Goal: Task Accomplishment & Management: Use online tool/utility

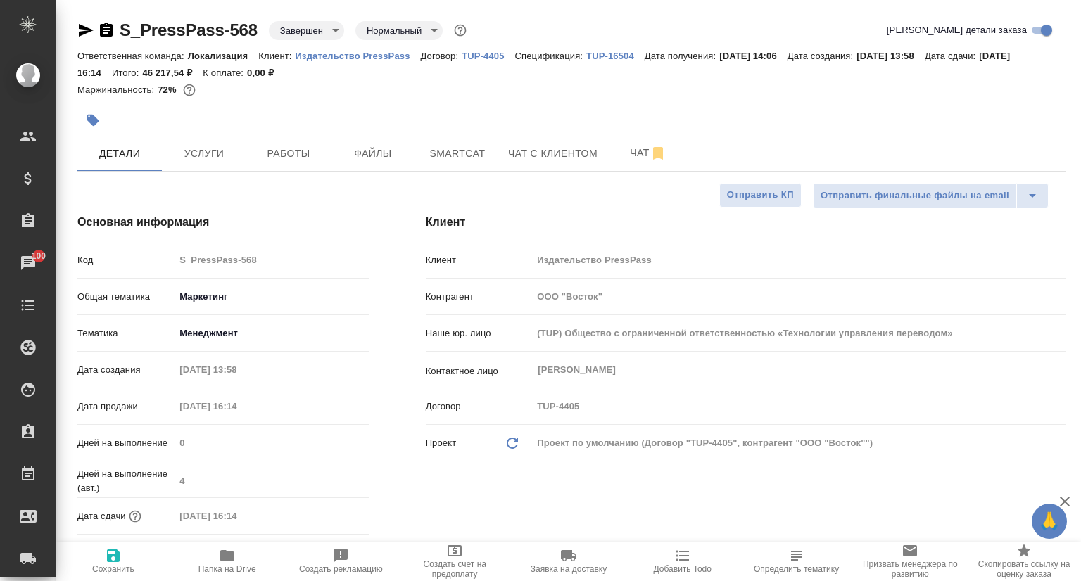
select select "RU"
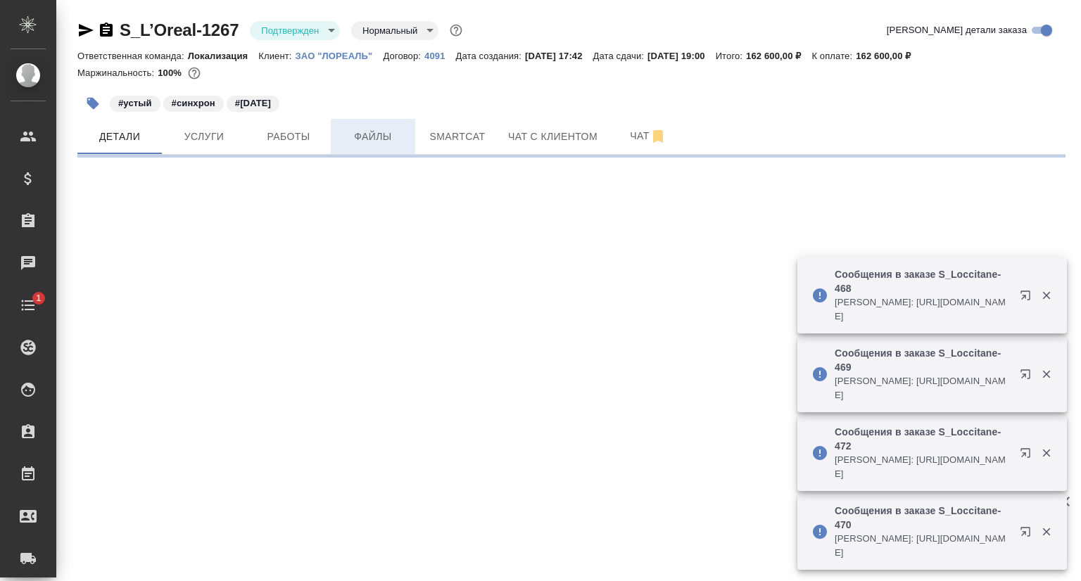
select select "RU"
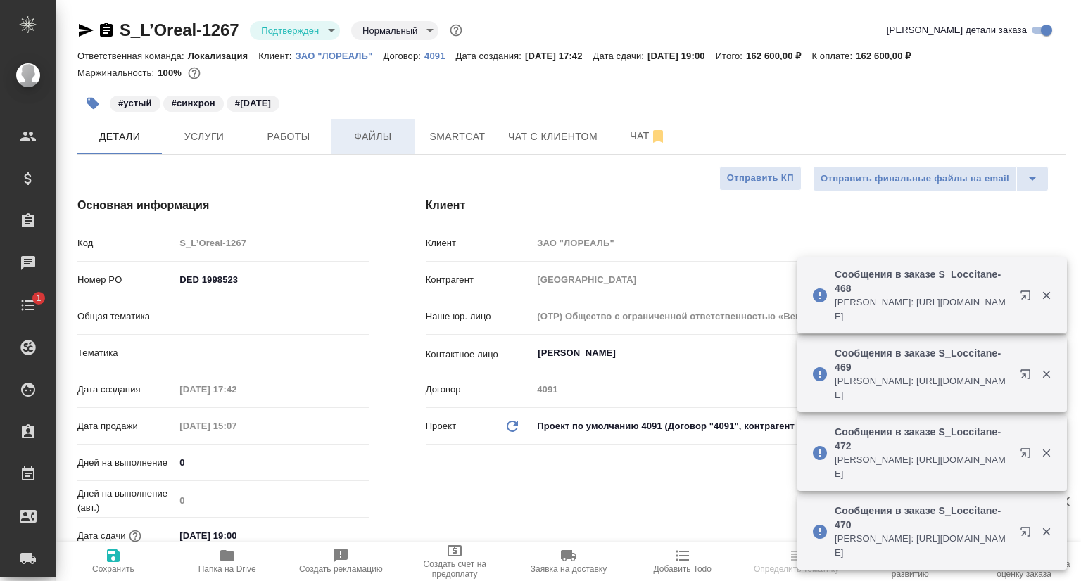
type textarea "x"
type input "Юридический"
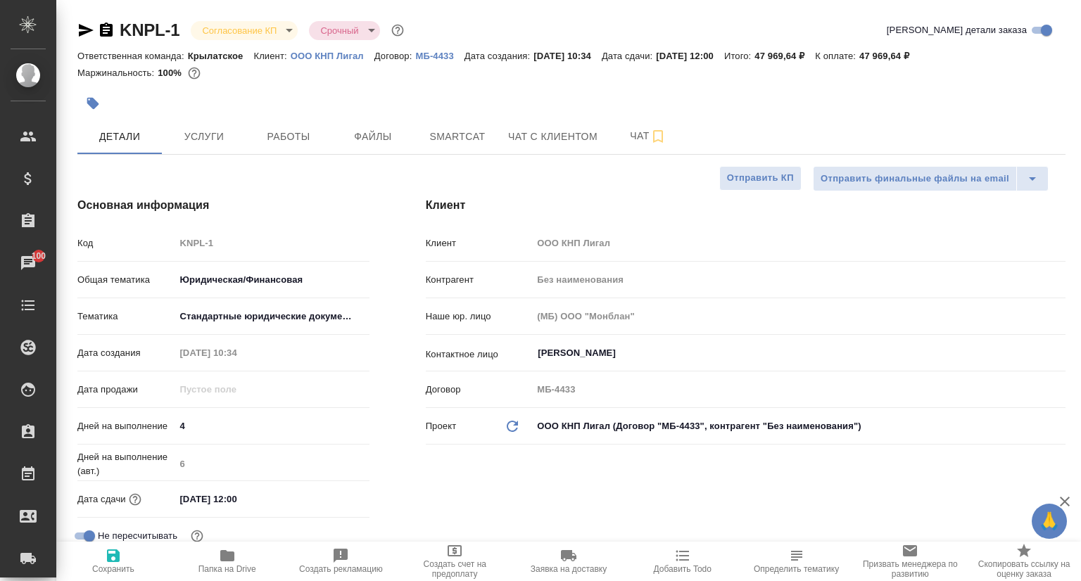
select select "RU"
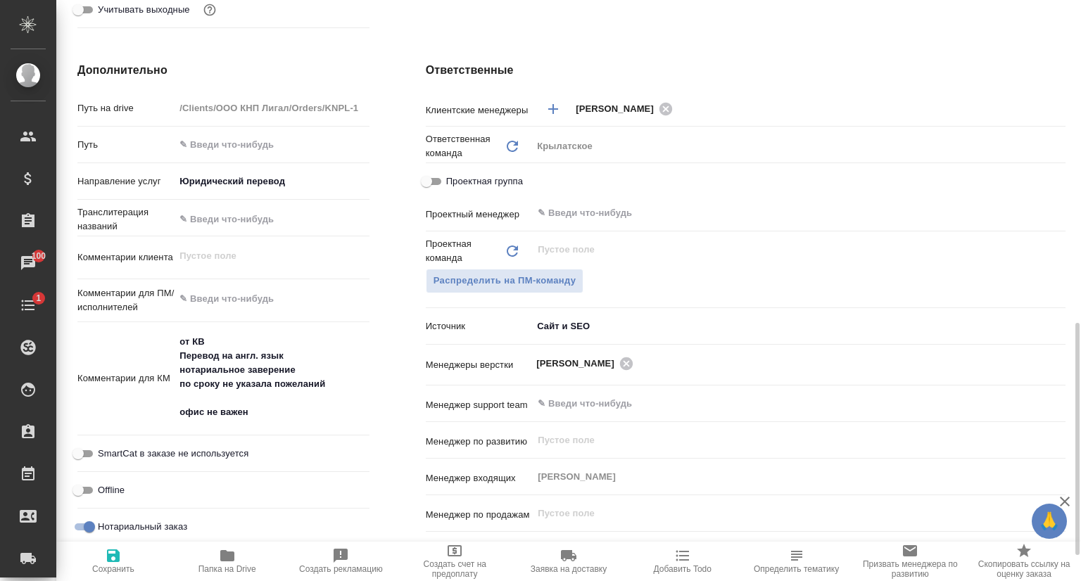
scroll to position [634, 0]
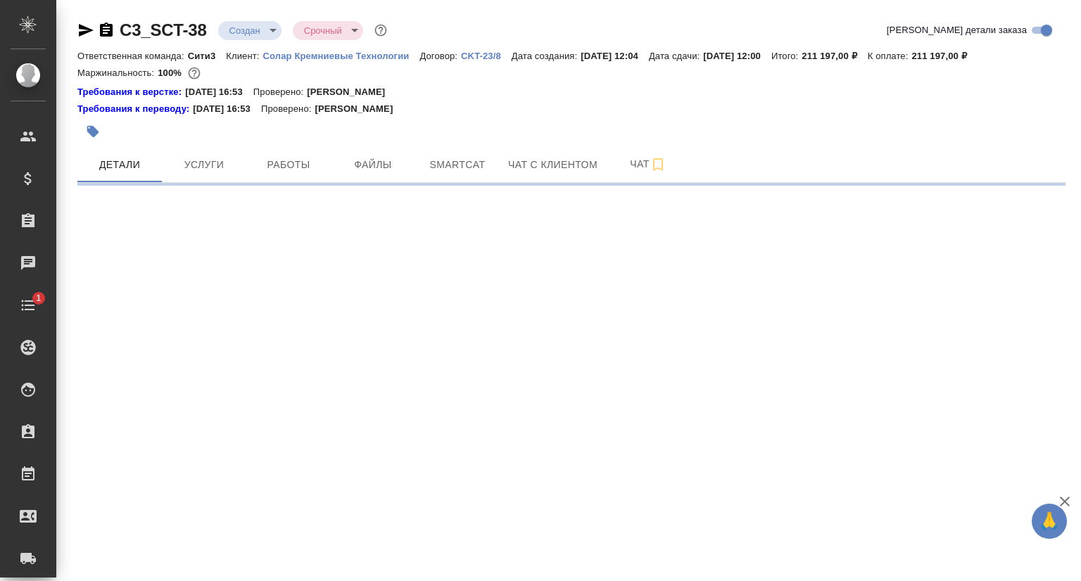
select select "RU"
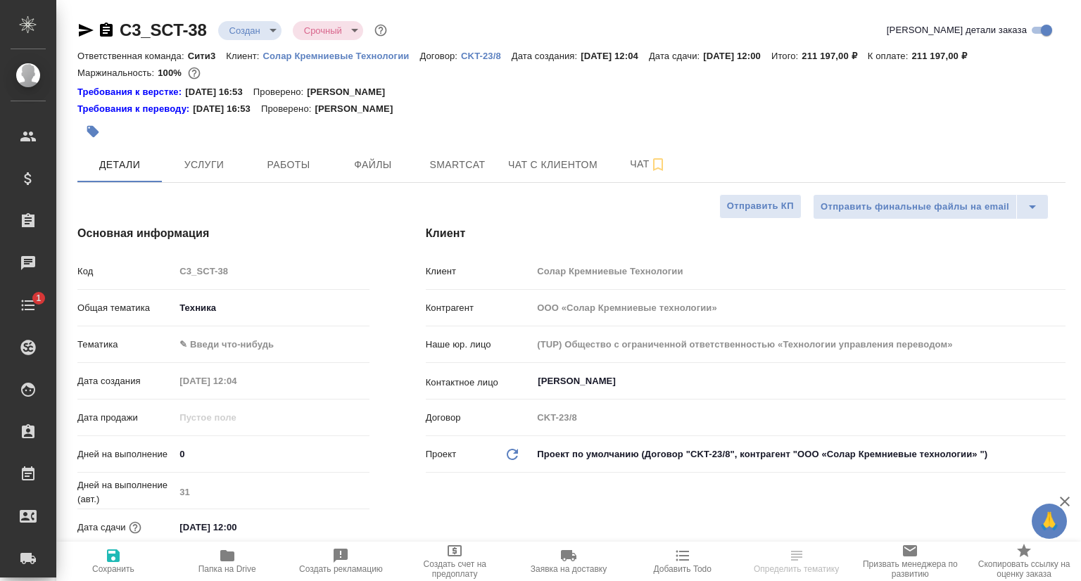
type textarea "x"
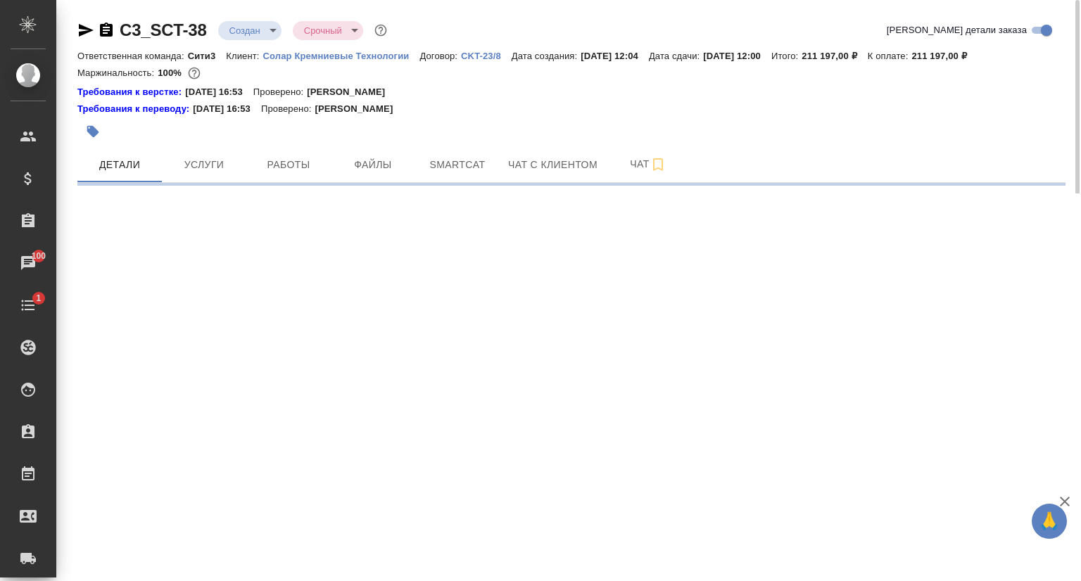
select select "RU"
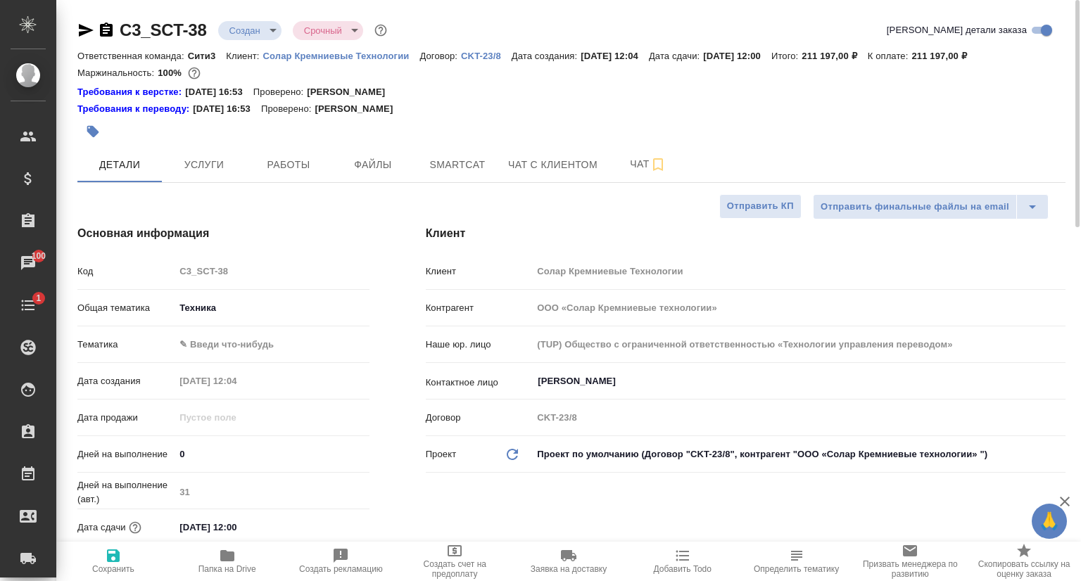
type textarea "x"
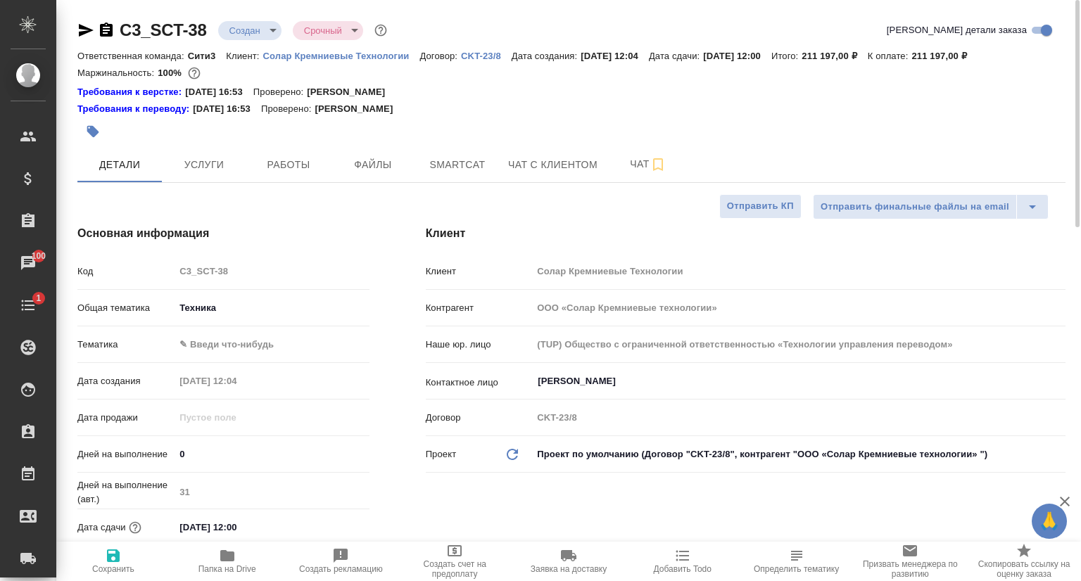
type textarea "x"
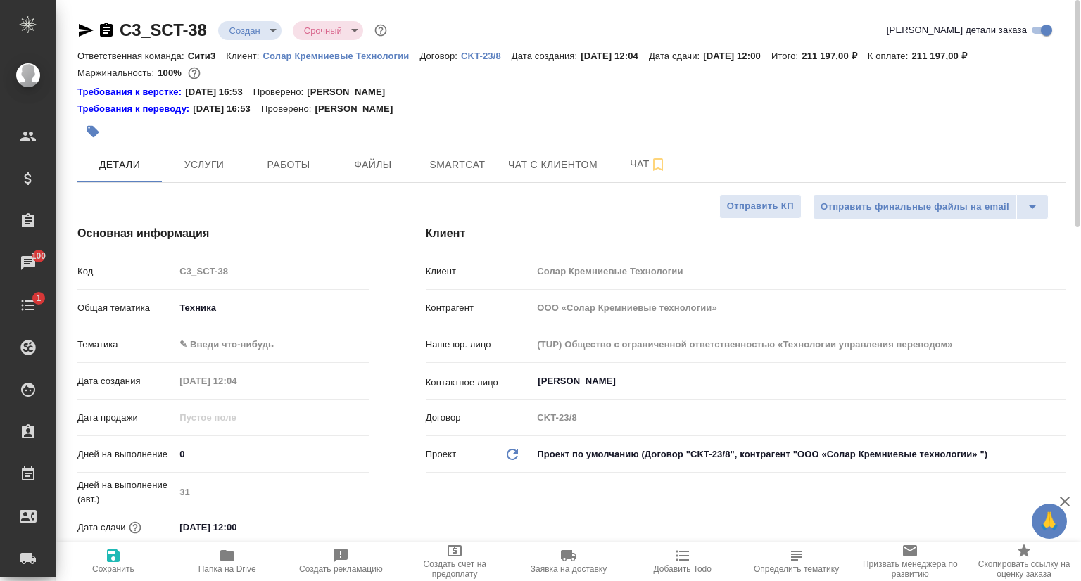
type textarea "x"
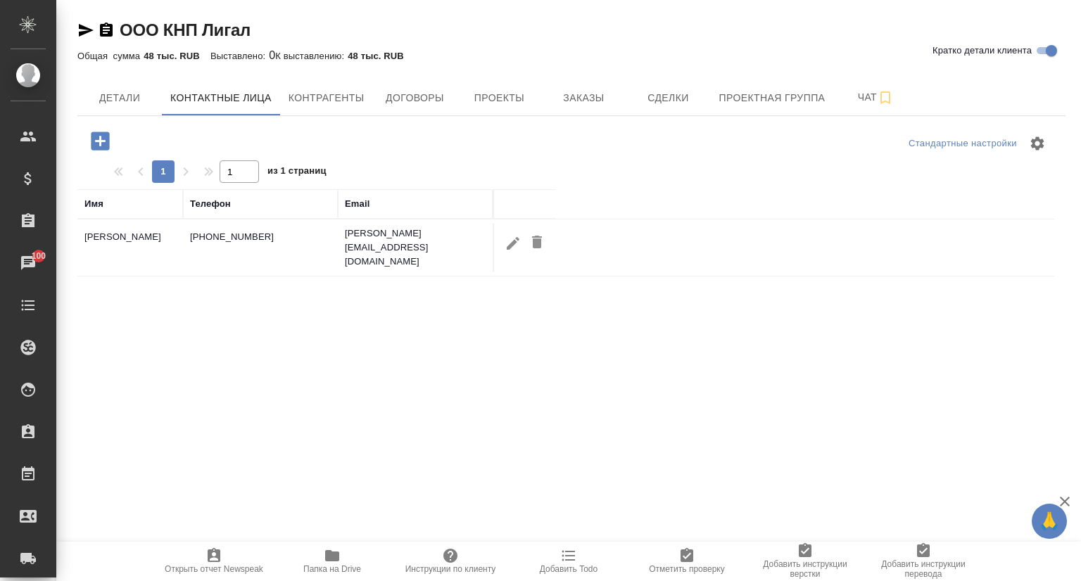
select select "RU"
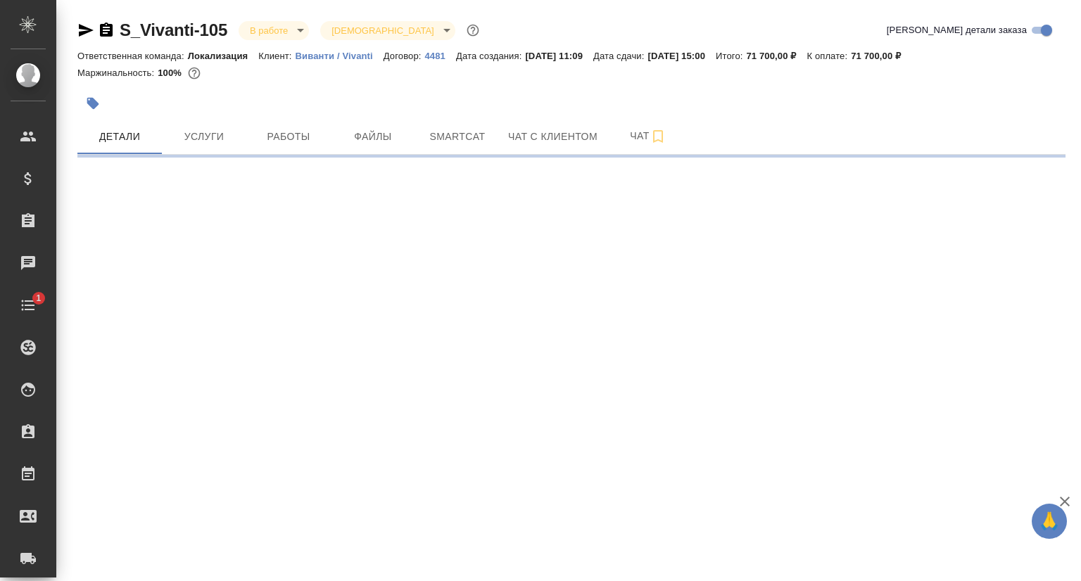
select select "RU"
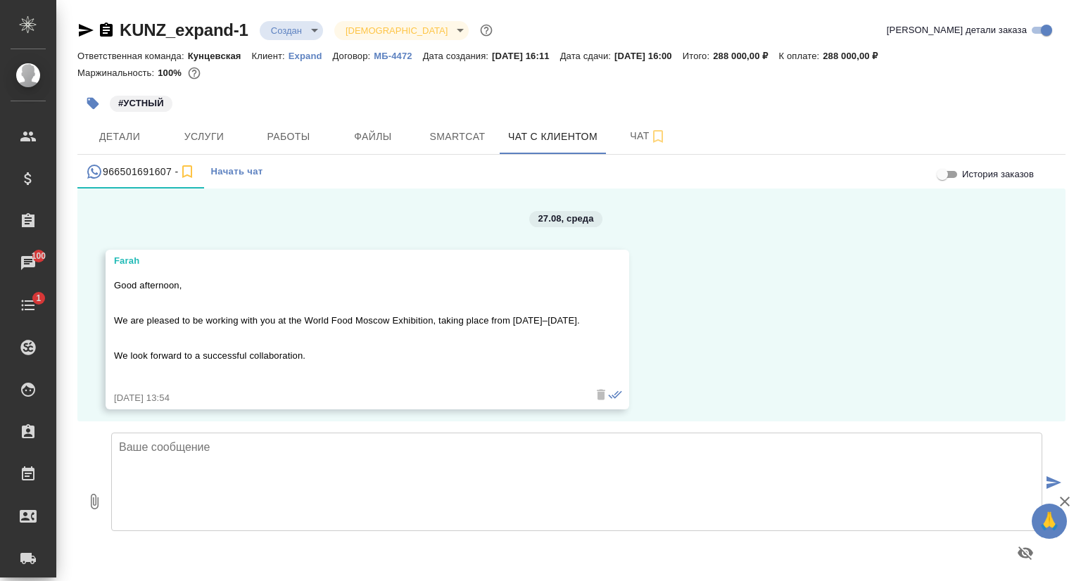
scroll to position [1939, 0]
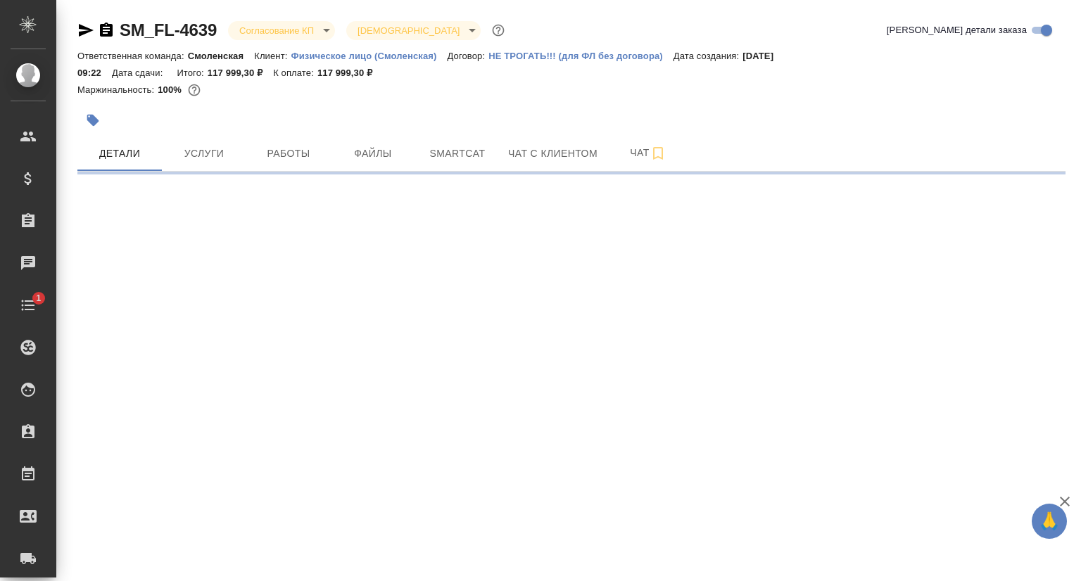
select select "RU"
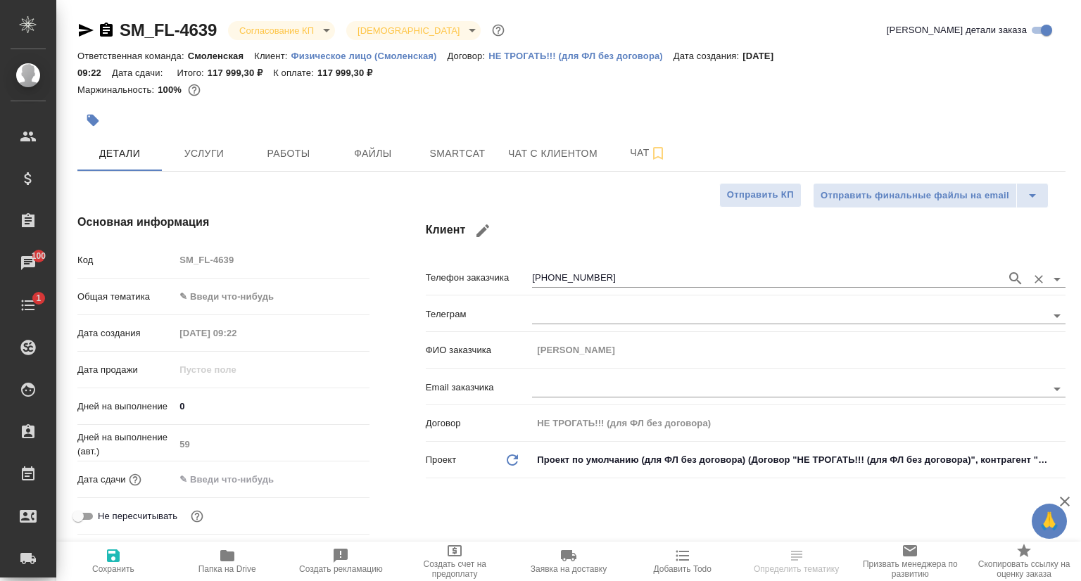
type textarea "x"
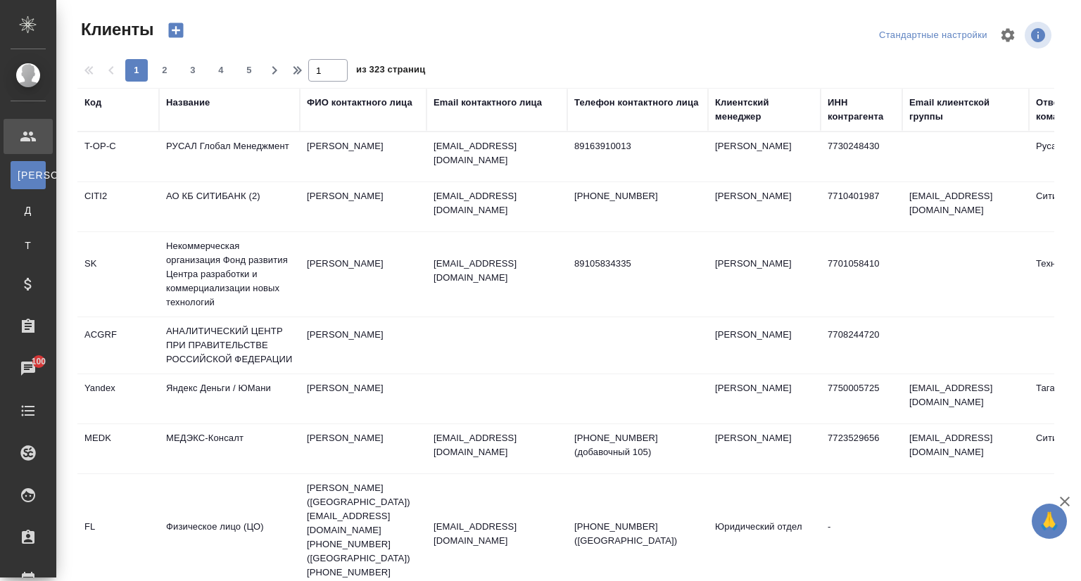
select select "RU"
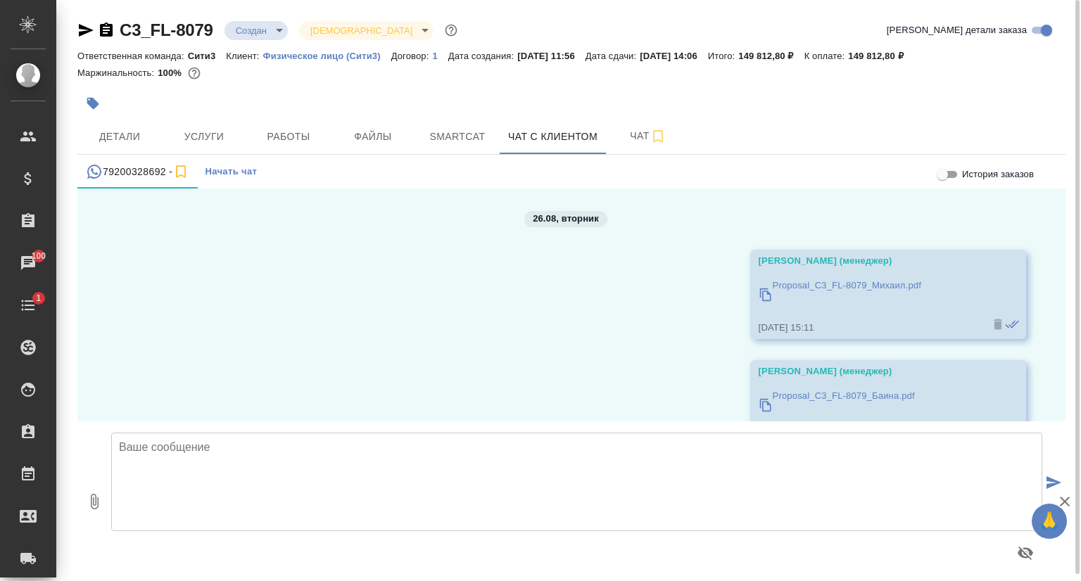
click at [303, 56] on p "Физическое лицо (Сити3)" at bounding box center [327, 56] width 128 height 11
click at [120, 141] on span "Детали" at bounding box center [120, 137] width 68 height 18
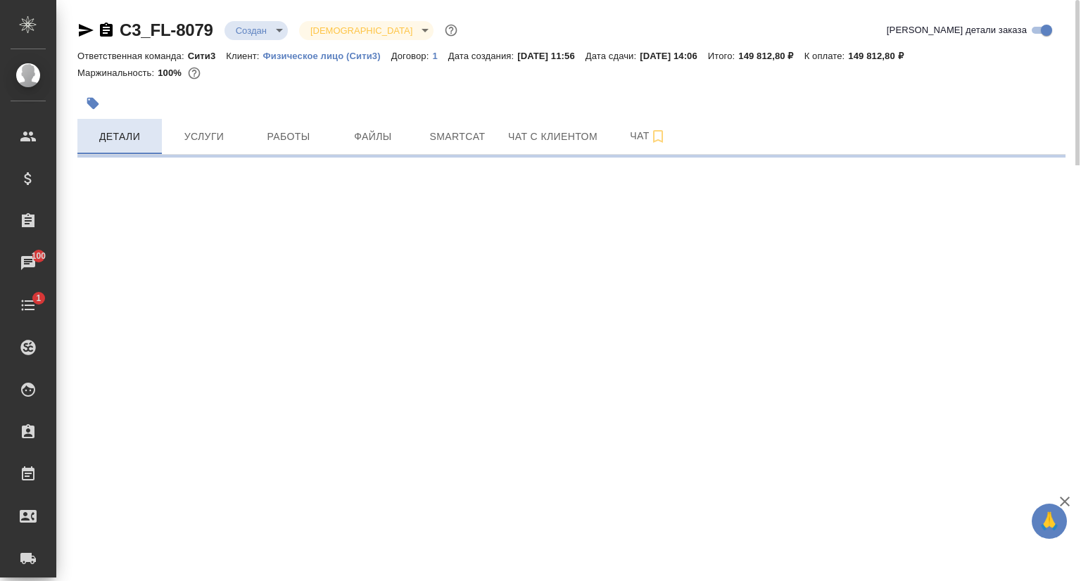
select select "RU"
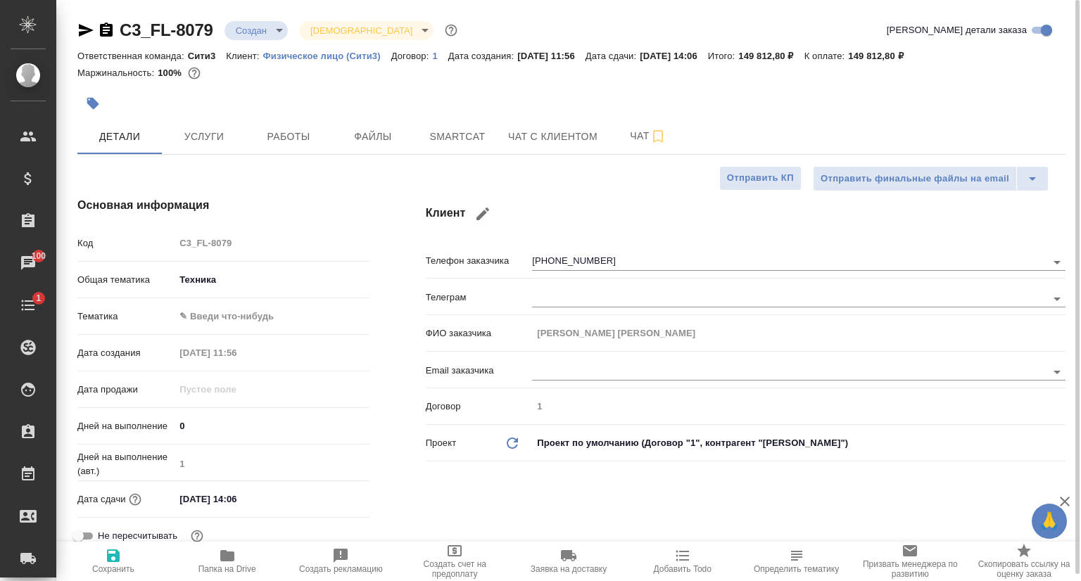
type textarea "x"
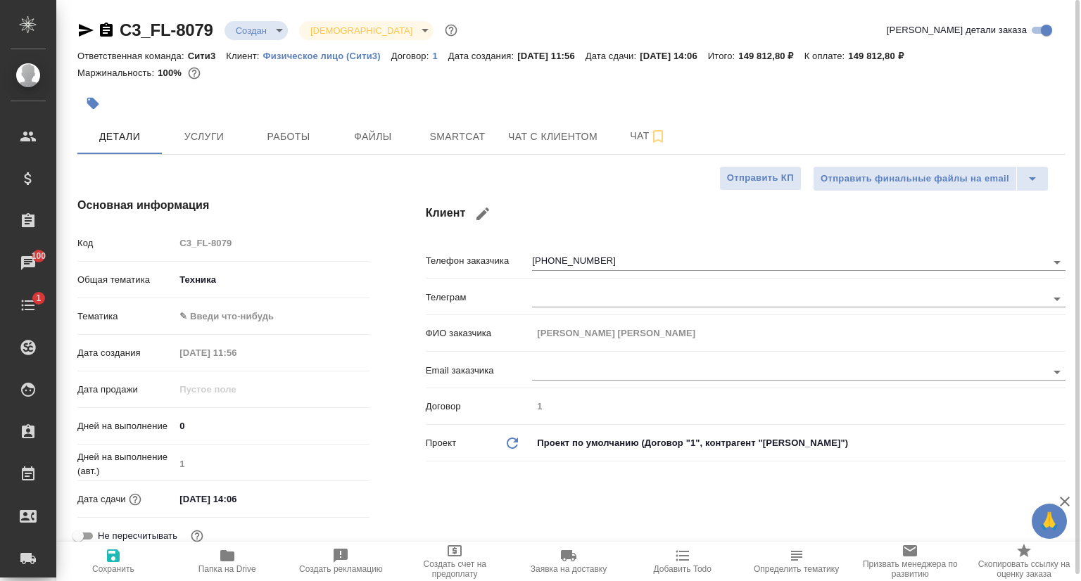
type textarea "x"
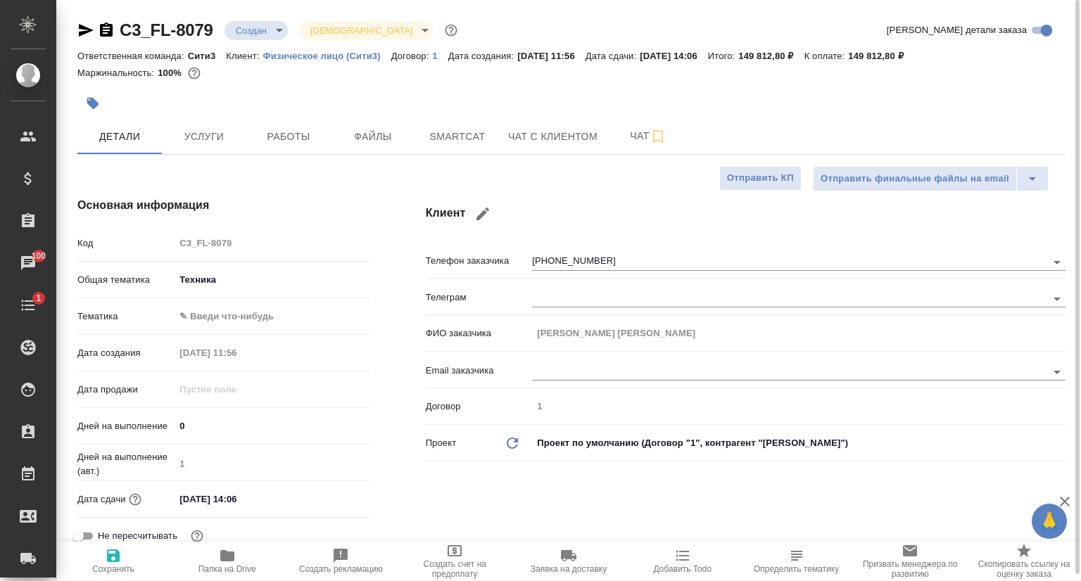
type textarea "x"
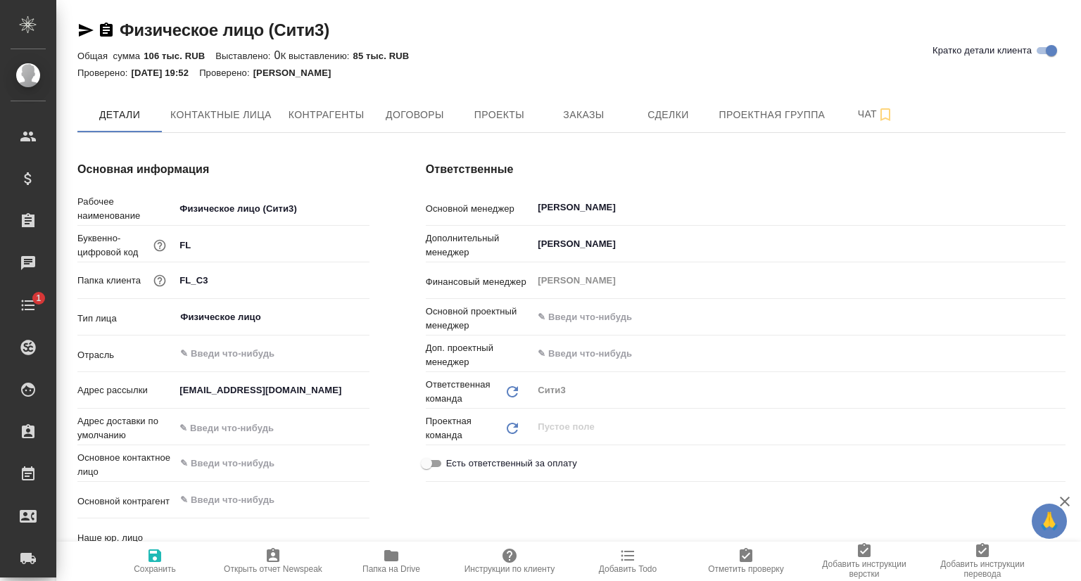
type textarea "x"
type input "(МБ) ООО "Монблан""
type textarea "x"
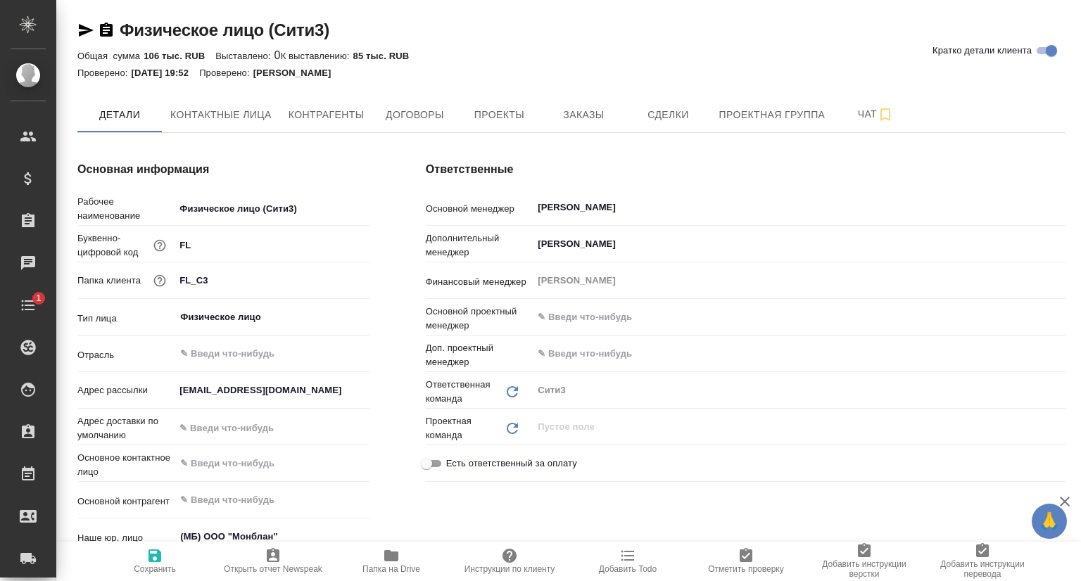
type textarea "x"
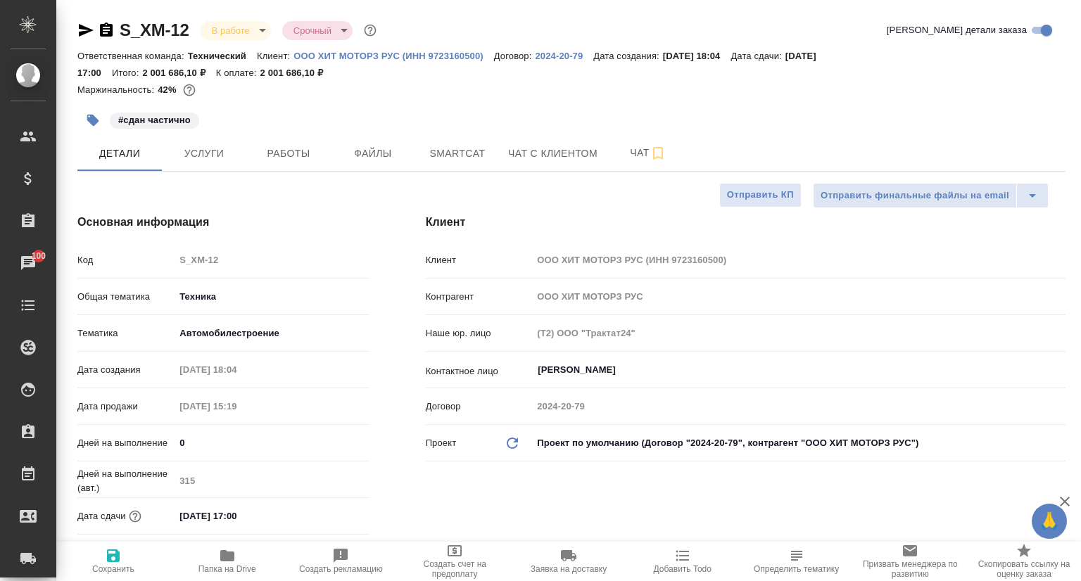
select select "RU"
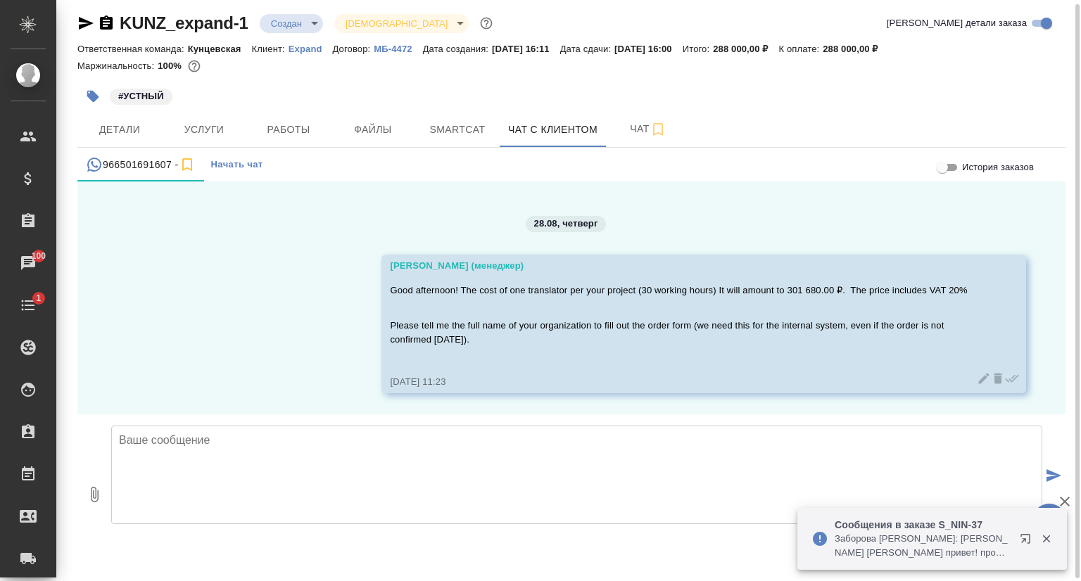
scroll to position [8, 0]
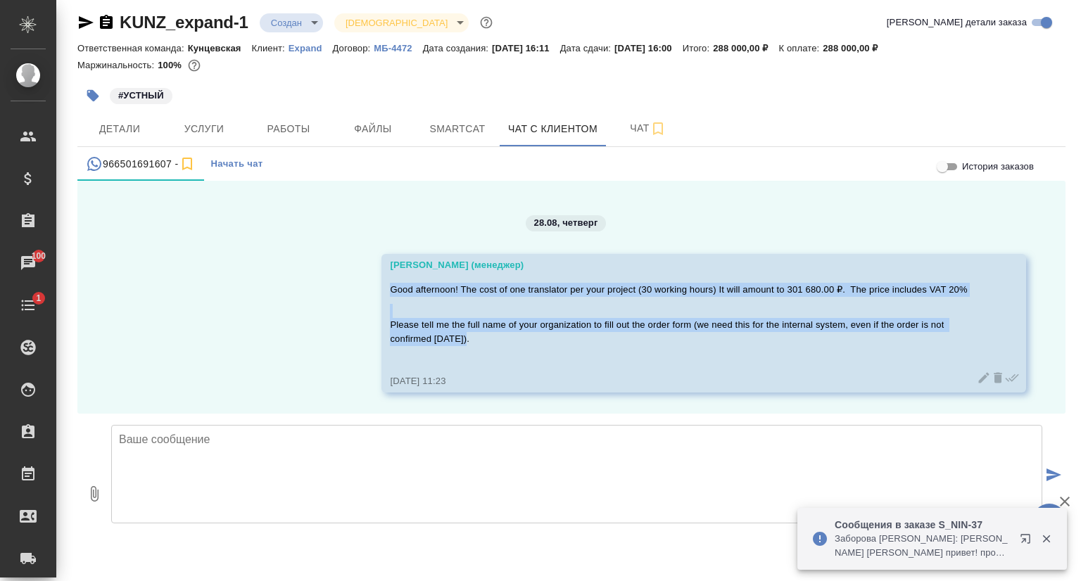
drag, startPoint x: 383, startPoint y: 277, endPoint x: 460, endPoint y: 344, distance: 102.3
click at [460, 344] on div "Good afternoon! The cost of one translator per your project (30 working hours) …" at bounding box center [683, 323] width 587 height 88
copy div "Good afternoon! The cost of one translator per your project (30 working hours) …"
